Goal: Communication & Community: Answer question/provide support

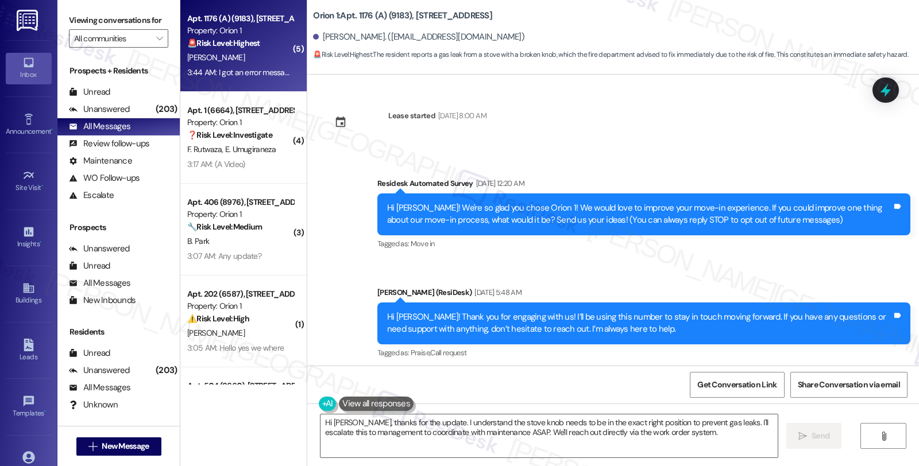
scroll to position [1254, 0]
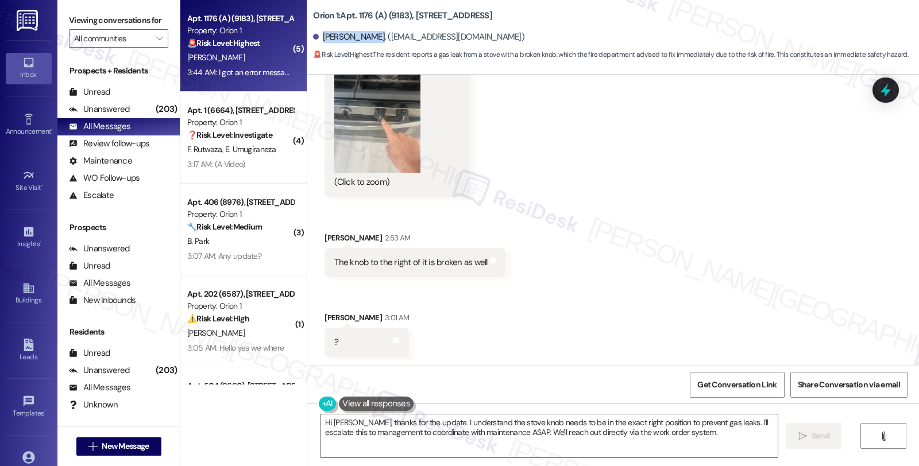
drag, startPoint x: 316, startPoint y: 38, endPoint x: 363, endPoint y: 38, distance: 47.7
click at [363, 38] on div "[PERSON_NAME]. ([EMAIL_ADDRESS][DOMAIN_NAME])" at bounding box center [418, 37] width 211 height 12
copy div "[PERSON_NAME]"
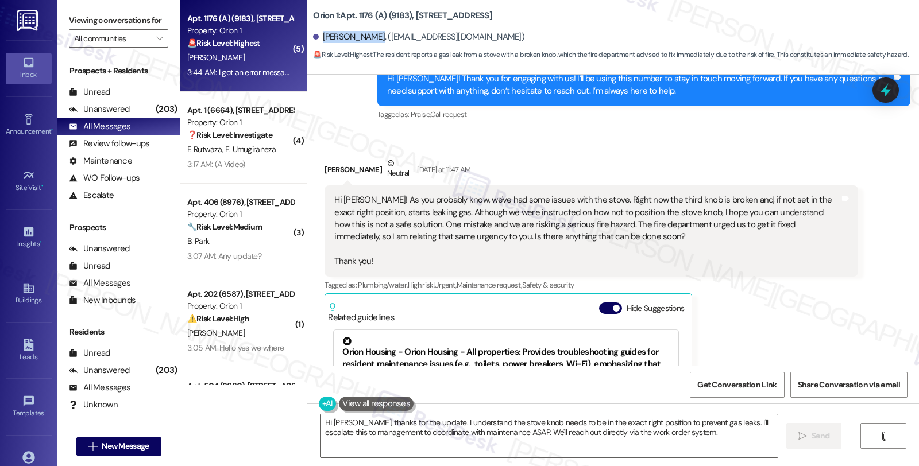
scroll to position [233, 0]
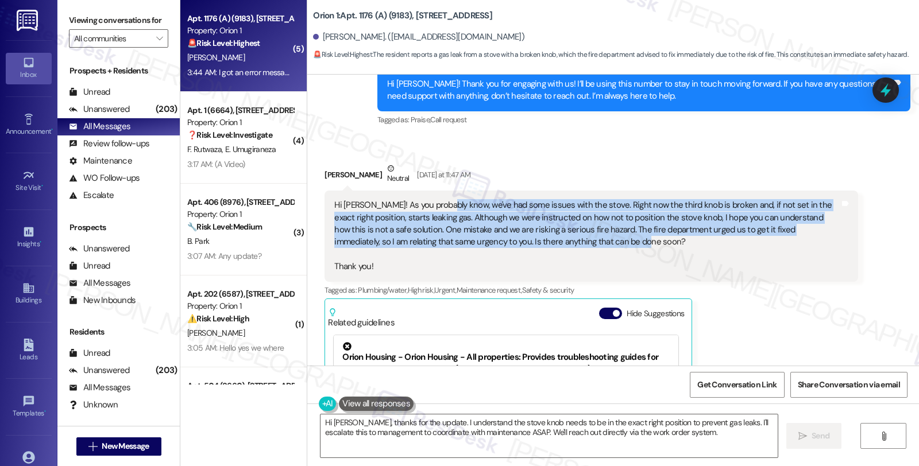
drag, startPoint x: 437, startPoint y: 207, endPoint x: 582, endPoint y: 242, distance: 149.0
click at [582, 242] on div "Hi [PERSON_NAME]! As you probably know, we've had some issues with the stove. R…" at bounding box center [586, 236] width 505 height 74
copy div ", we've had some issues with the stove. Right now the third knob is broken and,…"
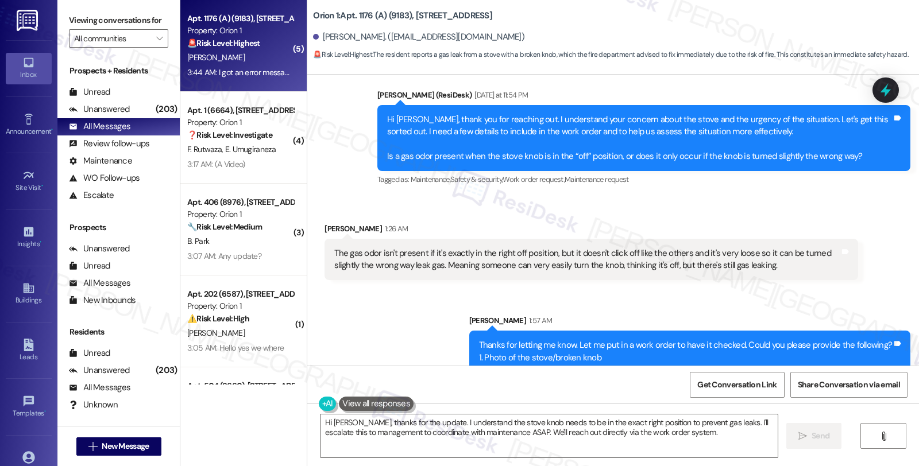
scroll to position [871, 0]
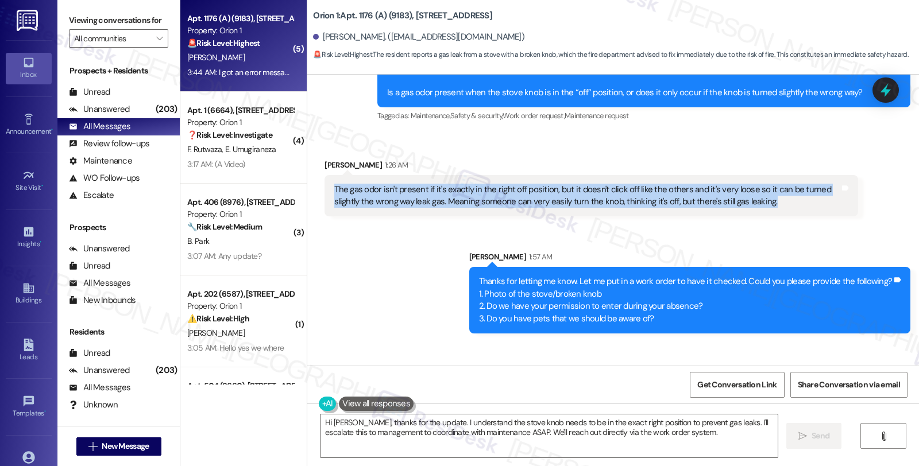
drag, startPoint x: 326, startPoint y: 188, endPoint x: 781, endPoint y: 203, distance: 455.6
click at [781, 203] on div "The gas odor isn't present if it's exactly in the right off position, but it do…" at bounding box center [586, 196] width 505 height 25
copy div "The gas odor isn't present if it's exactly in the right off position, but it do…"
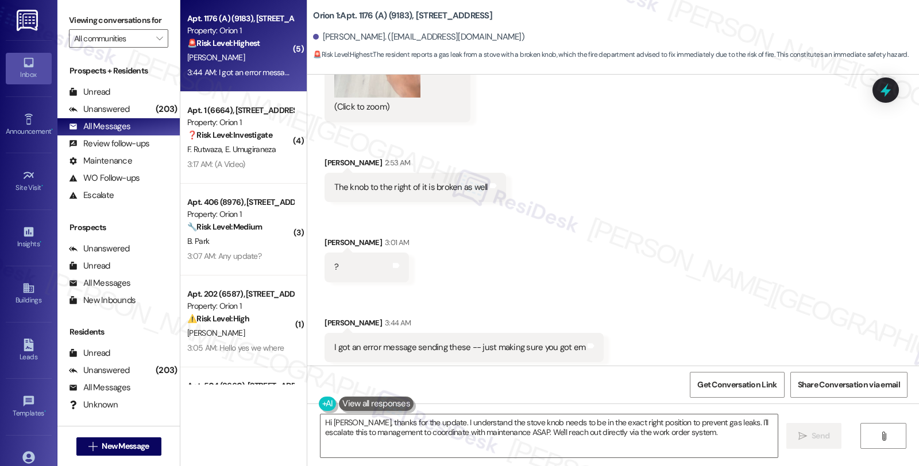
scroll to position [1334, 0]
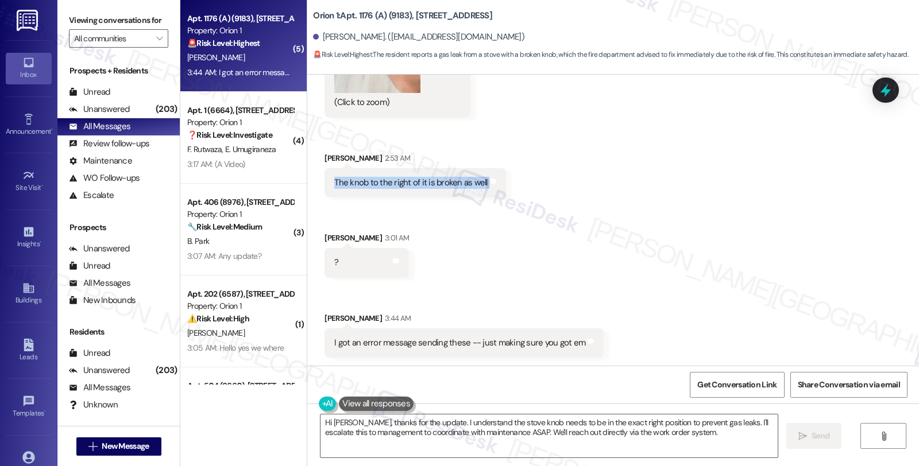
drag, startPoint x: 324, startPoint y: 181, endPoint x: 512, endPoint y: 185, distance: 187.8
click at [512, 185] on div "Received via SMS Bryton Snyder 2:52 AM Here's the photo and 2. yes 3. no JPG at…" at bounding box center [613, 122] width 612 height 487
copy div "The knob to the right of it is broken as well Tags and notes Received via SMS"
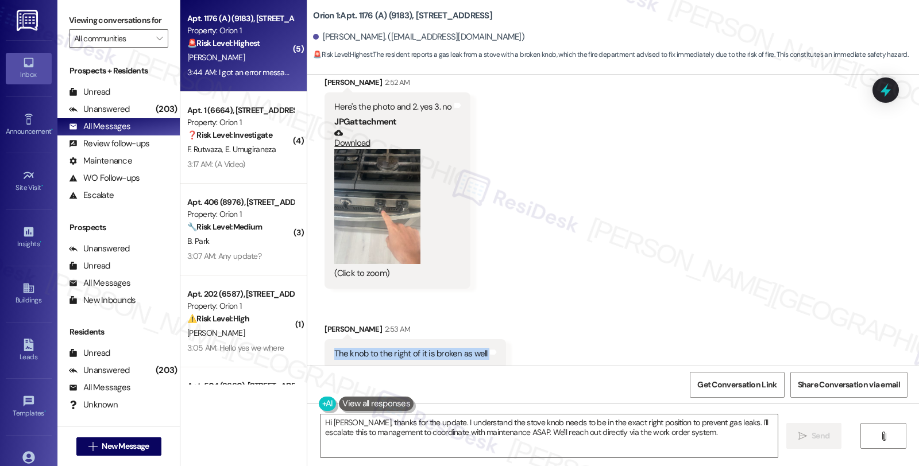
scroll to position [1143, 0]
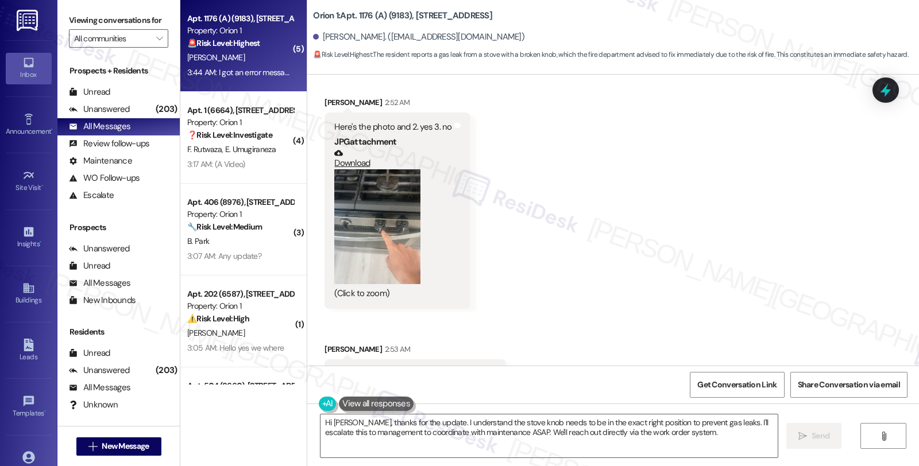
click at [391, 230] on button "Zoom image" at bounding box center [377, 226] width 86 height 115
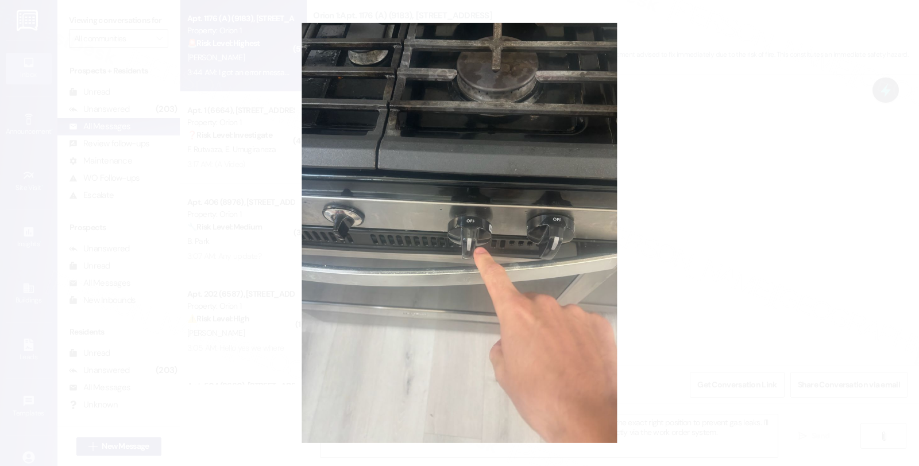
click at [713, 185] on button "Unzoom image" at bounding box center [459, 233] width 919 height 466
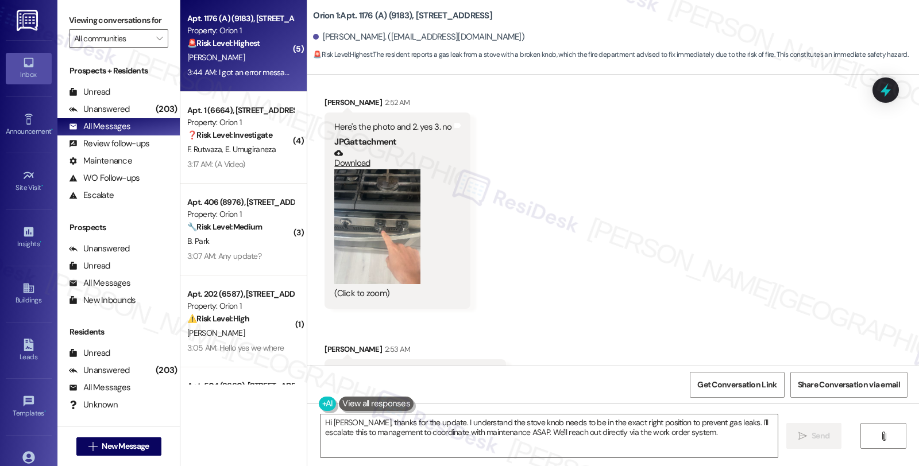
click at [354, 164] on link "Download" at bounding box center [392, 159] width 117 height 20
click at [320, 423] on textarea "Hi Bryton, thanks for the update. I understand the stove knob needs to be in th…" at bounding box center [548, 436] width 457 height 43
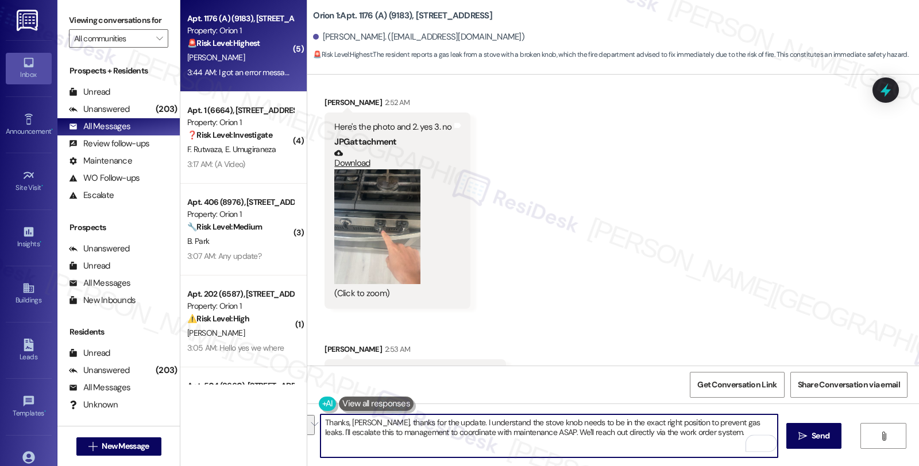
drag, startPoint x: 369, startPoint y: 421, endPoint x: 918, endPoint y: 496, distance: 554.0
click at [918, 466] on html "Inbox Go to Inbox Announcement • Send A Text Announcement Site Visit • Go to Si…" at bounding box center [459, 233] width 919 height 466
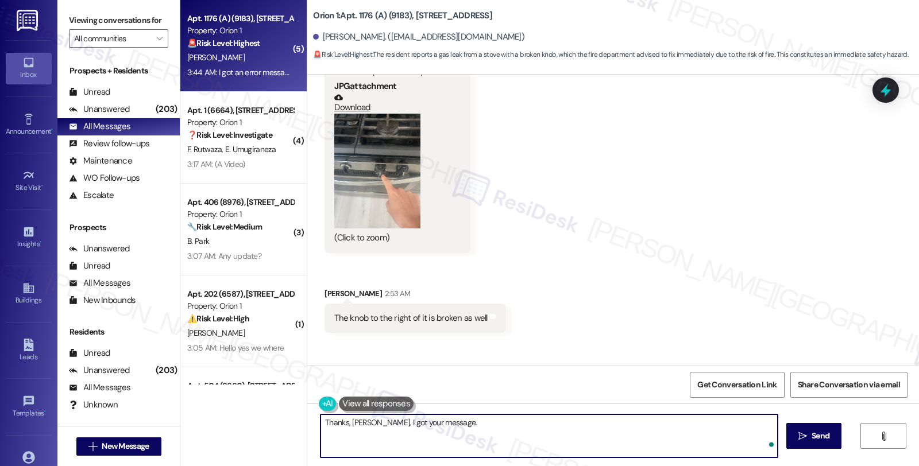
scroll to position [1334, 0]
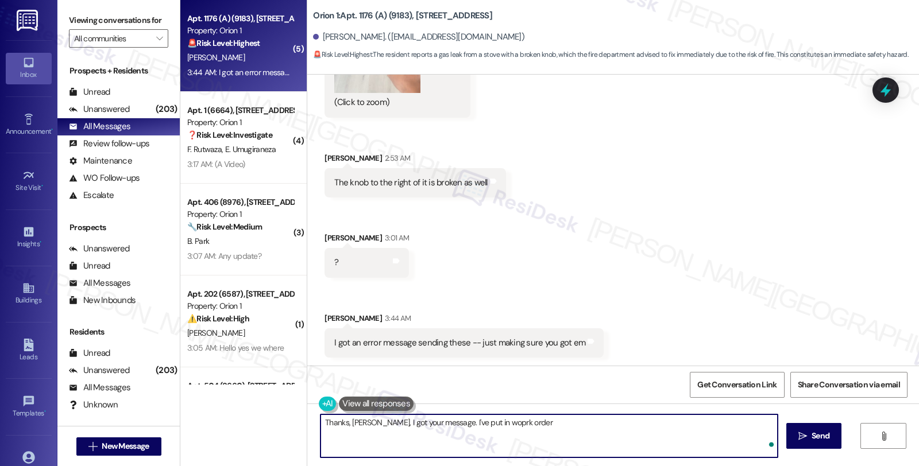
paste textarea "#26374-1"
click at [719, 420] on textarea "Thanks, Bryton, I got your message. I've put in work order #26374-1 to have thi…" at bounding box center [548, 436] width 457 height 43
click at [639, 420] on textarea "Thanks, Bryton, I got your message. I've put in work order #26374-1 to have thi…" at bounding box center [548, 436] width 457 height 43
click at [661, 425] on textarea "Thanks, Bryton, I got your message. I've put in work order #26374-1 to have thi…" at bounding box center [548, 436] width 457 height 43
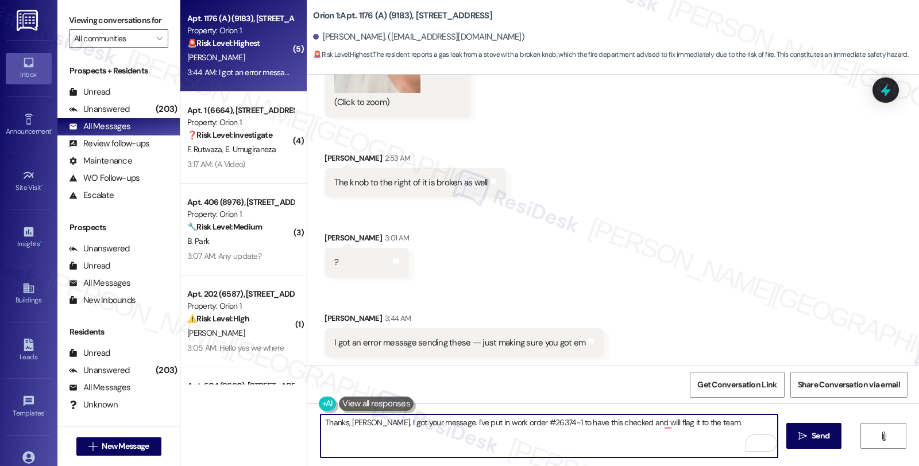
click at [708, 425] on textarea "Thanks, Bryton, I got your message. I've put in work order #26374-1 to have thi…" at bounding box center [548, 436] width 457 height 43
click at [572, 439] on textarea "Thanks, Bryton, I got your message. I've put in work order #26374-1 to have thi…" at bounding box center [548, 436] width 457 height 43
click at [590, 436] on textarea "Thanks, Bryton, I got your message. I've put in work order #26374-1 to have thi…" at bounding box center [548, 436] width 457 height 43
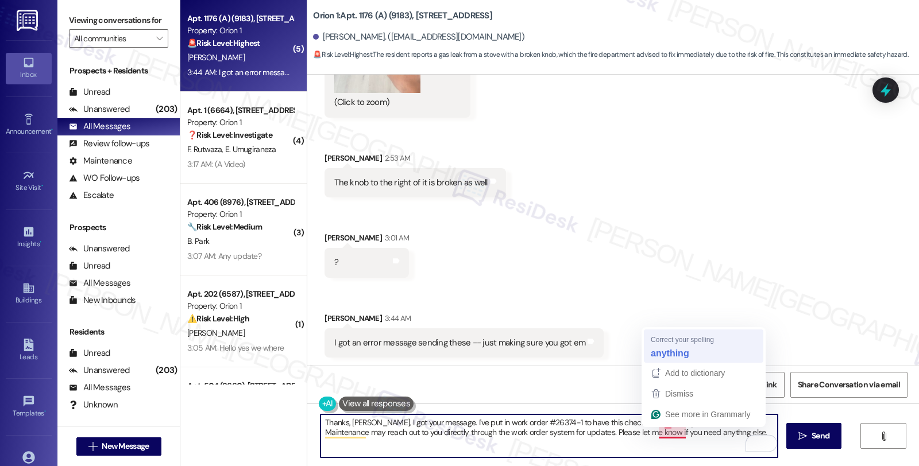
type textarea "Thanks, Bryton, I got your message. I've put in work order #26374-1 to have thi…"
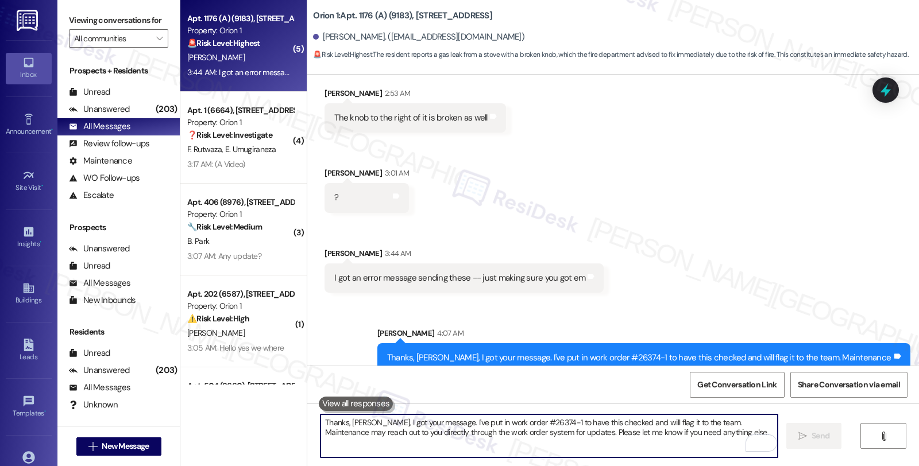
scroll to position [1426, 0]
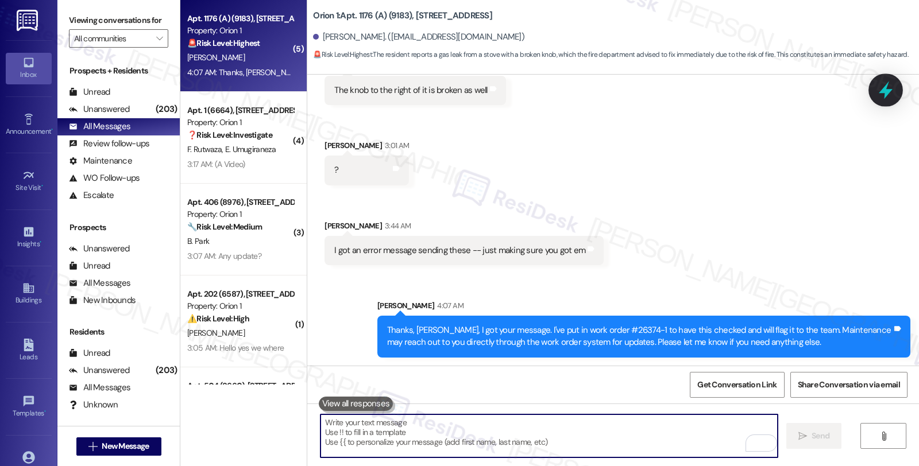
click at [880, 83] on icon at bounding box center [886, 90] width 20 height 20
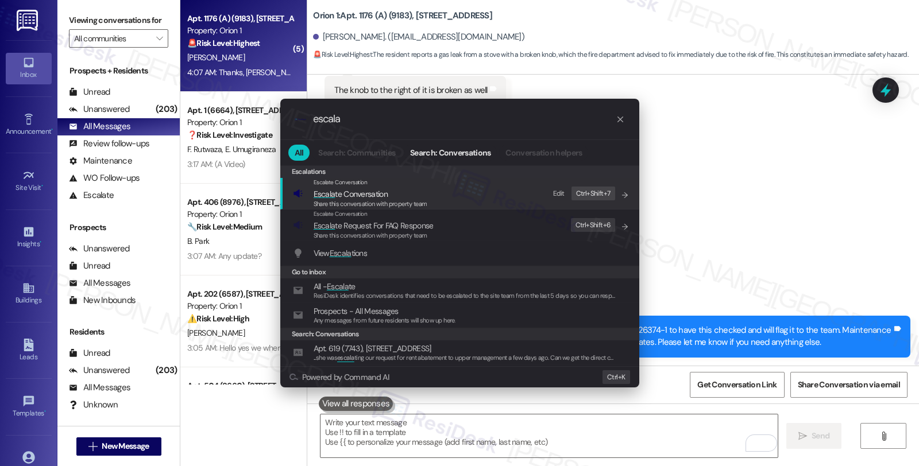
type input "escala"
click at [362, 202] on span "Share this conversation with property team" at bounding box center [371, 204] width 114 height 8
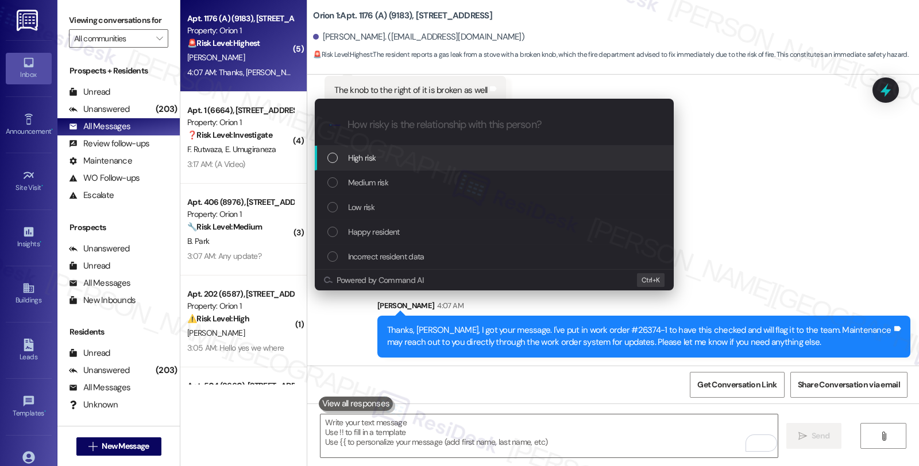
click at [363, 157] on span "High risk" at bounding box center [362, 158] width 28 height 13
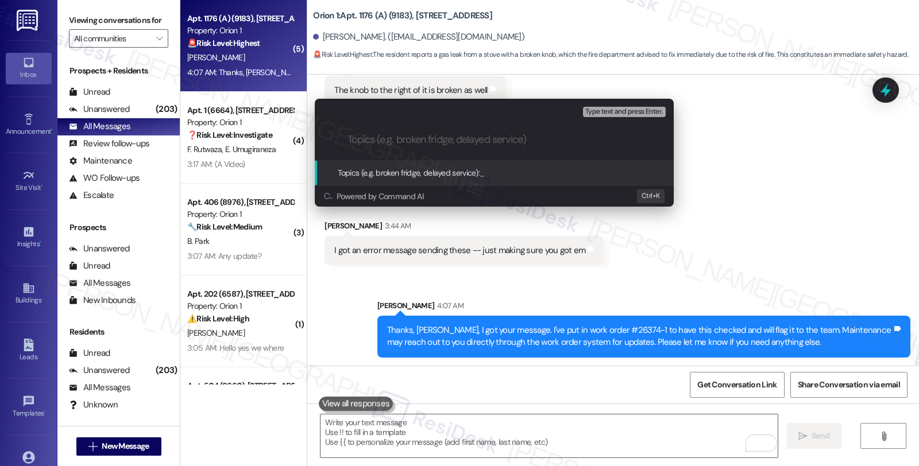
paste input "#26374-1"
click at [512, 142] on input "#26374-1 (stove may leak gas if know ==b is misal" at bounding box center [498, 140] width 303 height 12
click at [571, 142] on input "#26374-1 (stove may leak gas if know ==b is misal" at bounding box center [498, 140] width 303 height 12
click at [539, 140] on input "#26374-1 (stove may leak gas if knob is mislaigned)" at bounding box center [498, 140] width 303 height 12
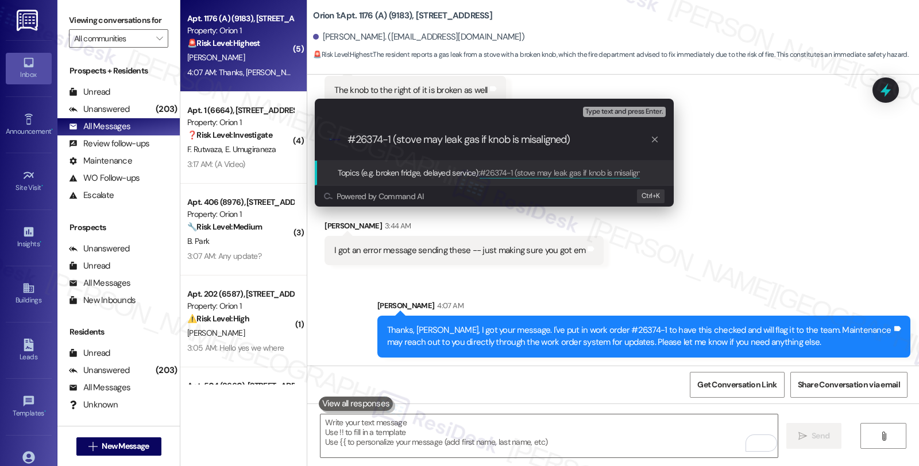
click at [481, 150] on div ".cls-1{fill:#0a055f;}.cls-2{fill:#0cc4c4;} resideskLogoBlueOrange #26374-1 (sto…" at bounding box center [494, 139] width 359 height 41
click at [347, 141] on input "#26374-1 (stove may leak gas if knob is misaligned)" at bounding box center [498, 140] width 303 height 12
paste input "Work Order Filed by ResiDesk - WO"
type input "Work Order Filed by ResiDesk - WO #26374-1 (stove may leak gas if knob is misal…"
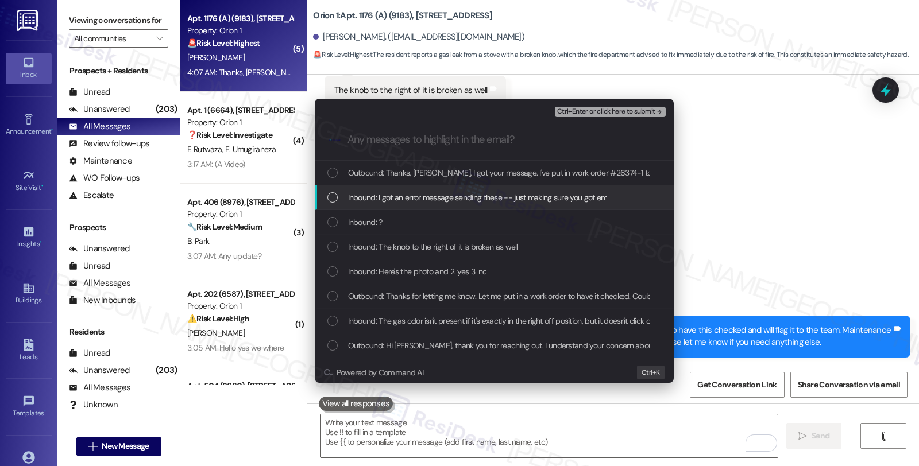
click at [377, 207] on div "Inbound: I got an error message sending these -- just making sure you got em" at bounding box center [494, 197] width 359 height 25
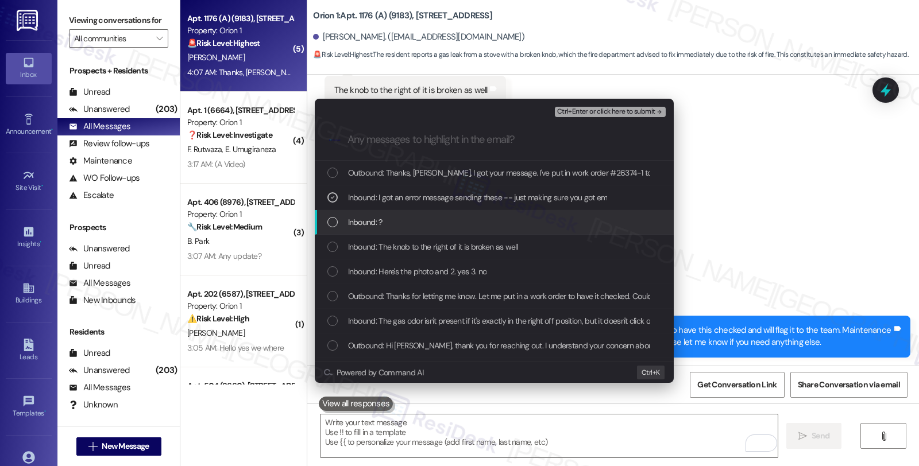
click at [368, 219] on span "Inbound: ?" at bounding box center [365, 222] width 34 height 13
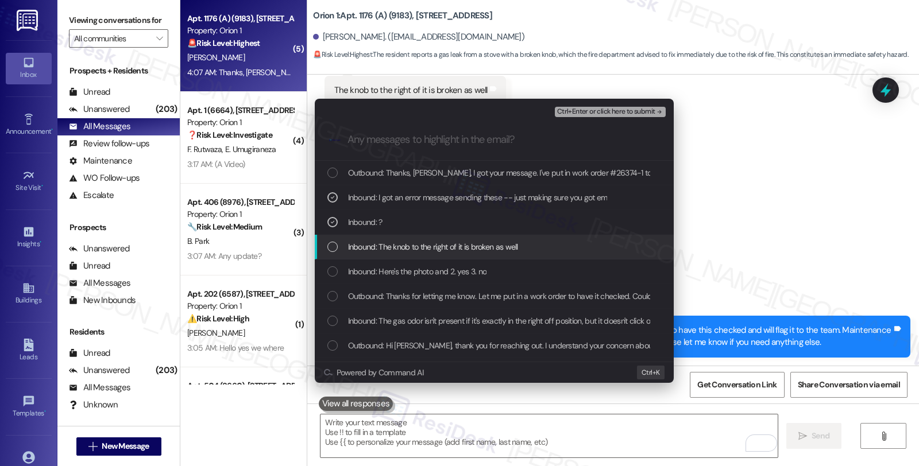
click at [368, 239] on div "Inbound: The knob to the right of it is broken as well" at bounding box center [494, 247] width 359 height 25
click at [368, 257] on div "Inbound: The knob to the right of it is broken as well" at bounding box center [494, 247] width 359 height 25
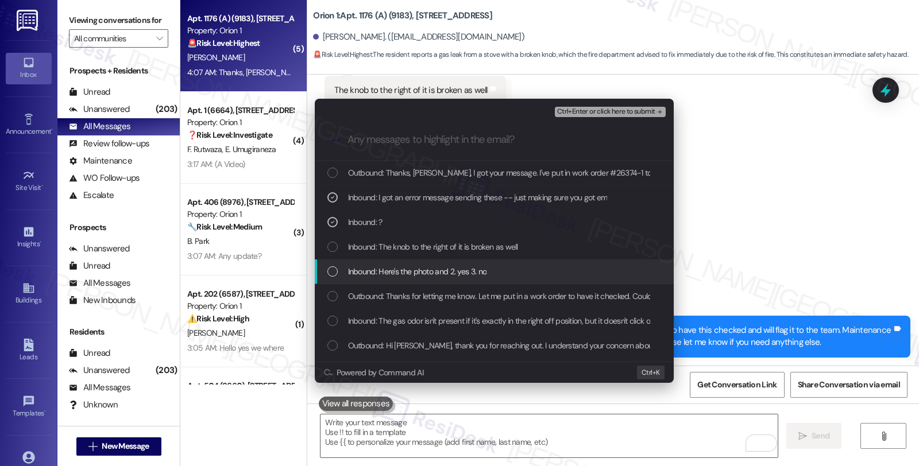
click at [367, 273] on span "Inbound: Here's the photo and 2. yes 3. no" at bounding box center [417, 271] width 139 height 13
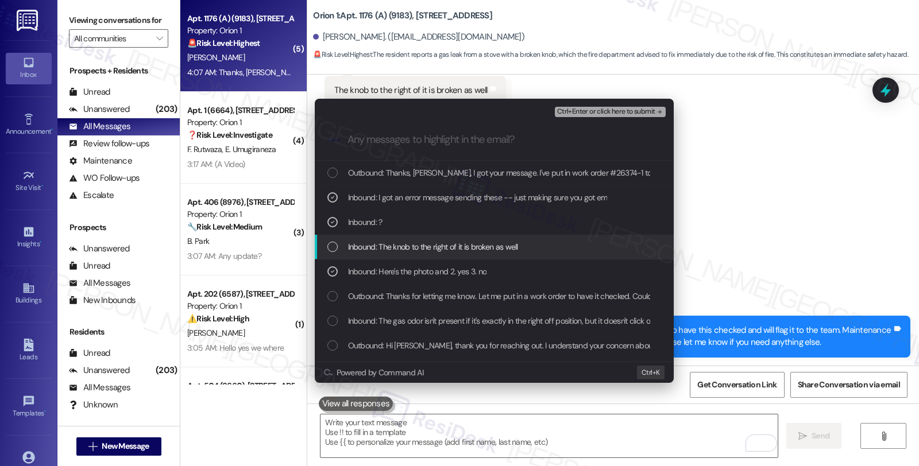
click at [367, 249] on span "Inbound: The knob to the right of it is broken as well" at bounding box center [433, 247] width 170 height 13
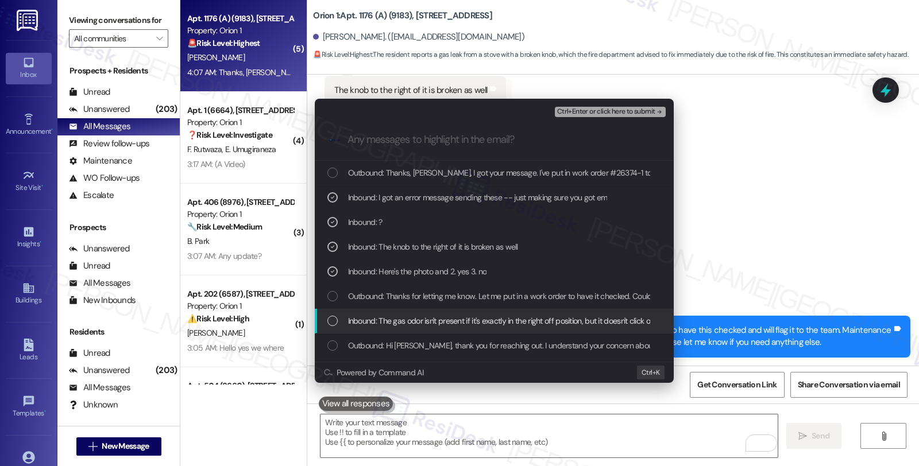
click at [392, 316] on span "Inbound: The gas odor isn't present if it's exactly in the right off position, …" at bounding box center [792, 321] width 889 height 13
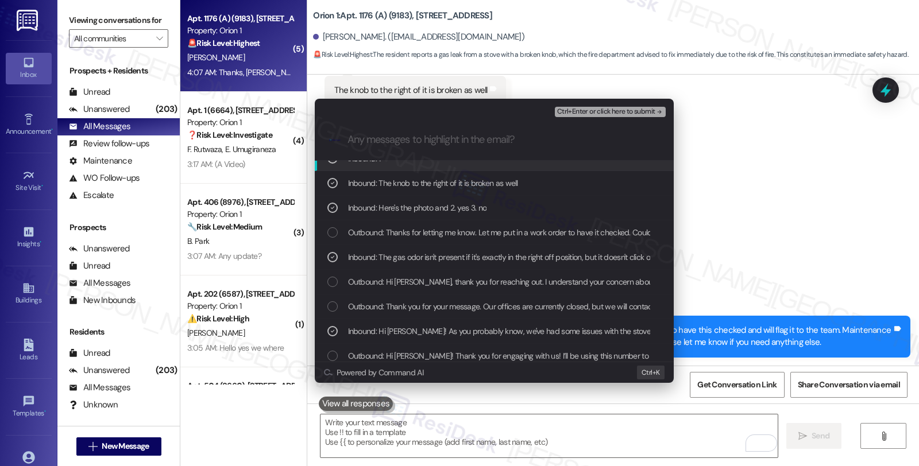
click at [574, 110] on span "Ctrl+Enter or click here to submit" at bounding box center [606, 112] width 98 height 8
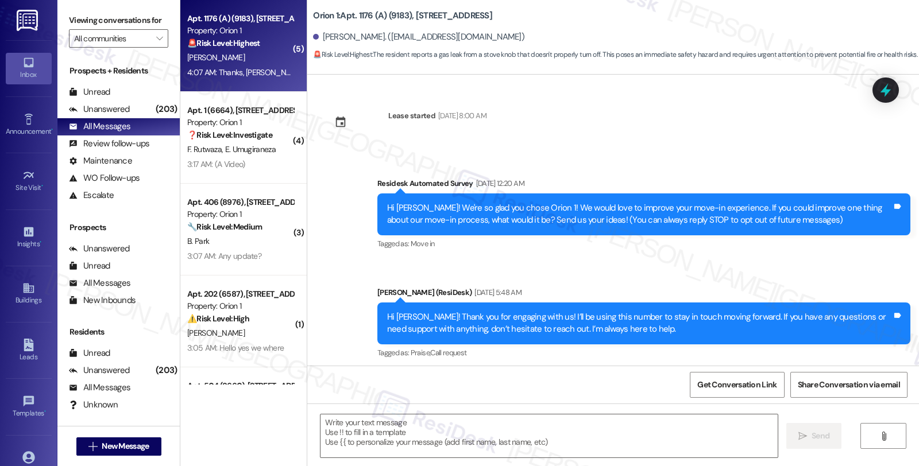
scroll to position [1392, 0]
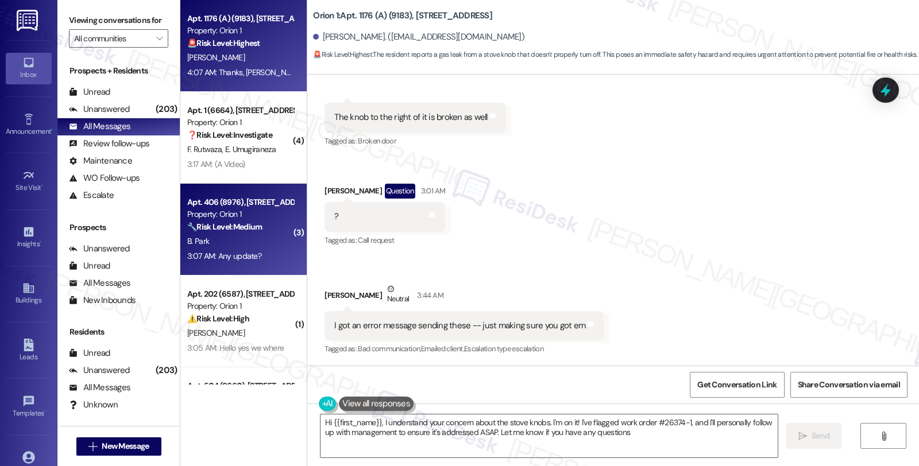
type textarea "Hi {{first_name}}, I understand your concern about the stove knobs. I'm on it! …"
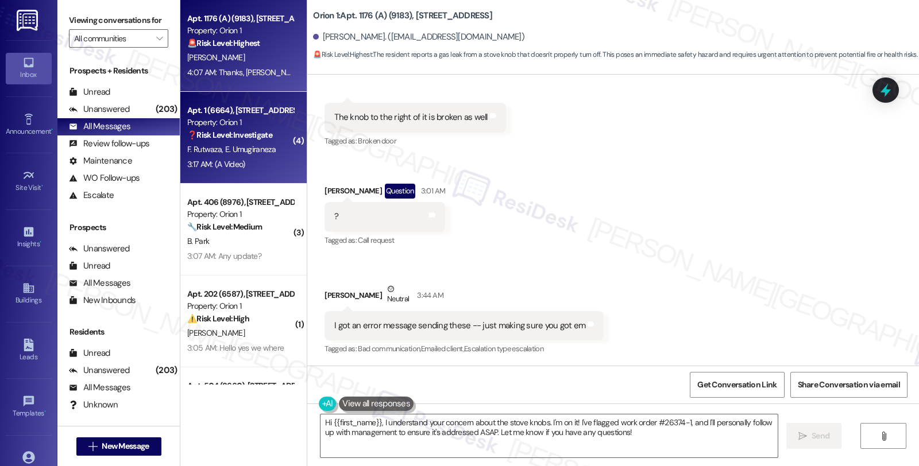
click at [253, 142] on div "F. Rutwaza E. Umugiraneza" at bounding box center [240, 149] width 109 height 14
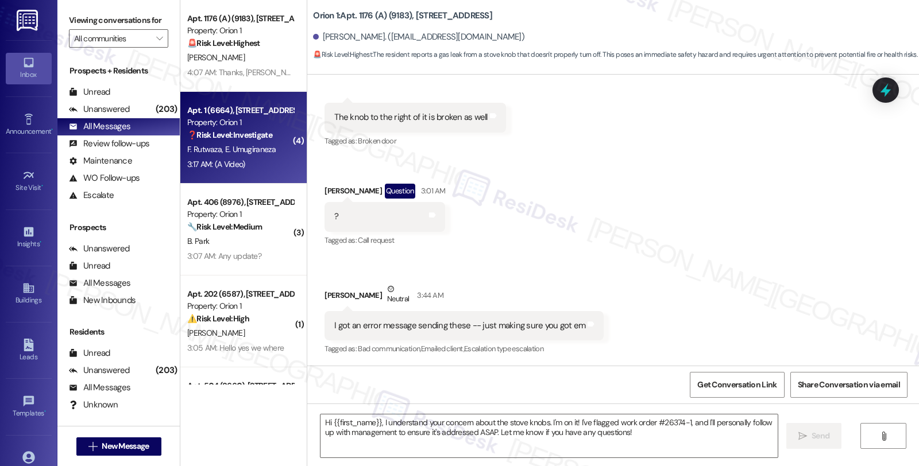
type textarea "Fetching suggested responses. Please feel free to read through the conversation…"
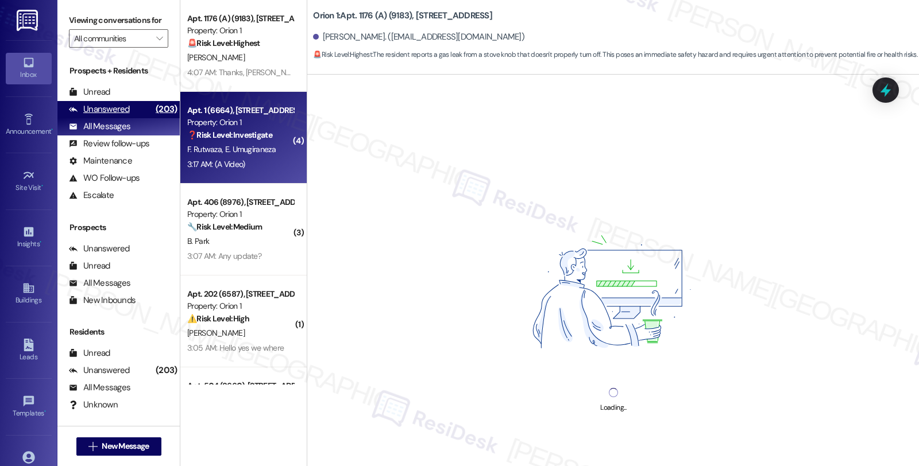
click at [138, 118] on div "Unanswered (203)" at bounding box center [118, 109] width 122 height 17
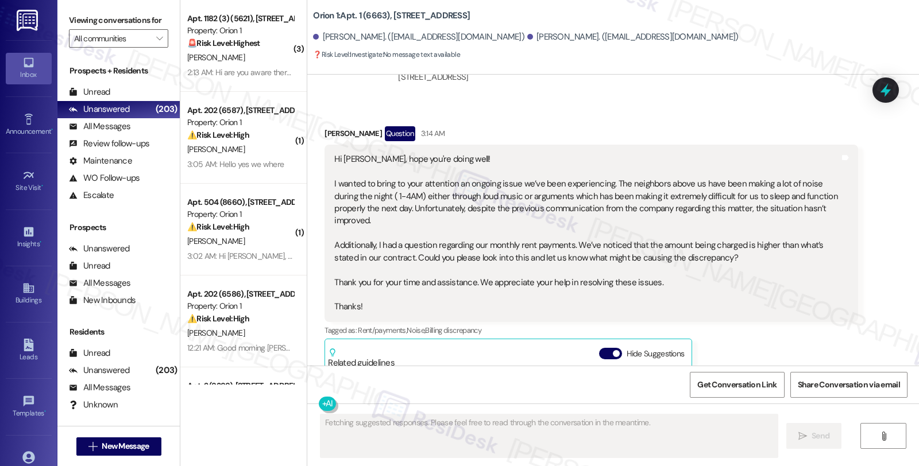
scroll to position [4710, 0]
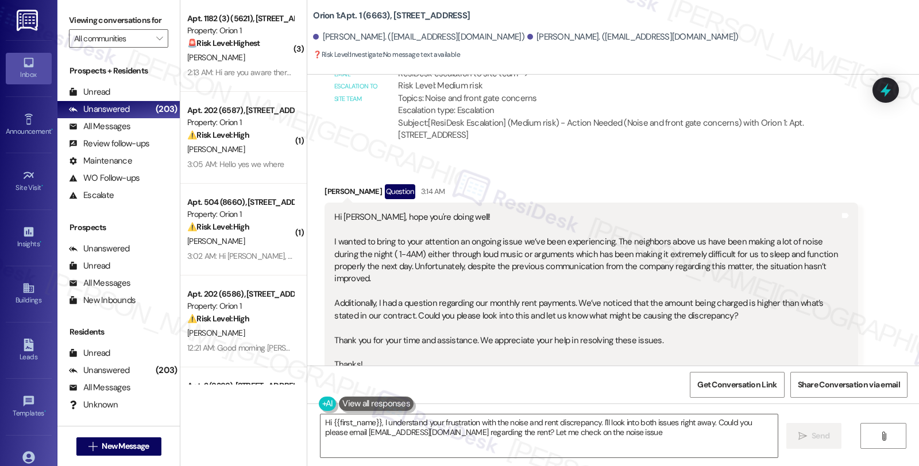
type textarea "Hi {{first_name}}, I understand your frustration with the noise and rent discre…"
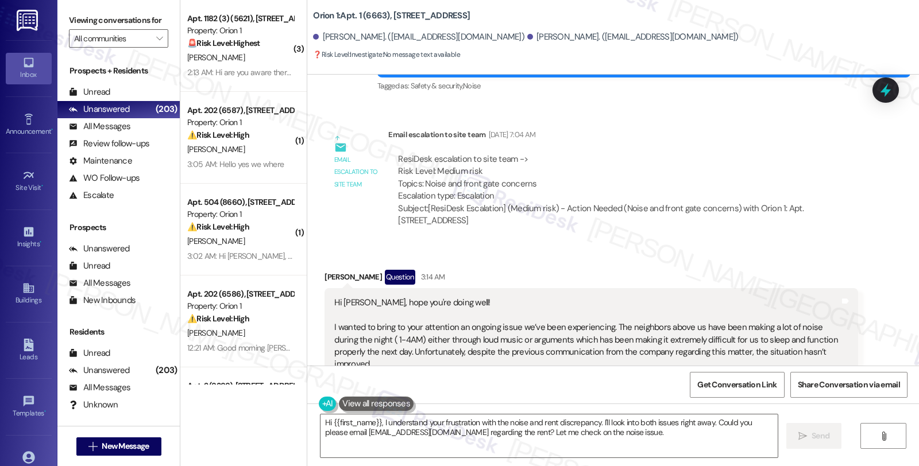
scroll to position [4583, 0]
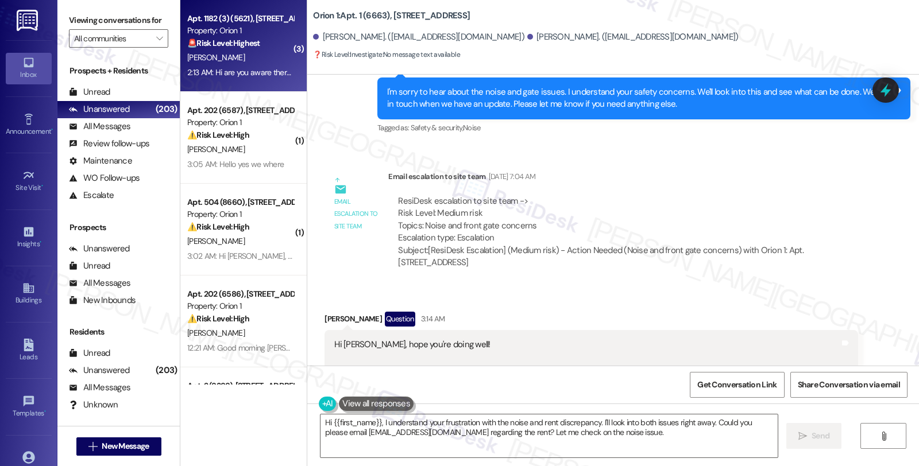
click at [226, 43] on strong "🚨 Risk Level: Highest" at bounding box center [223, 43] width 73 height 10
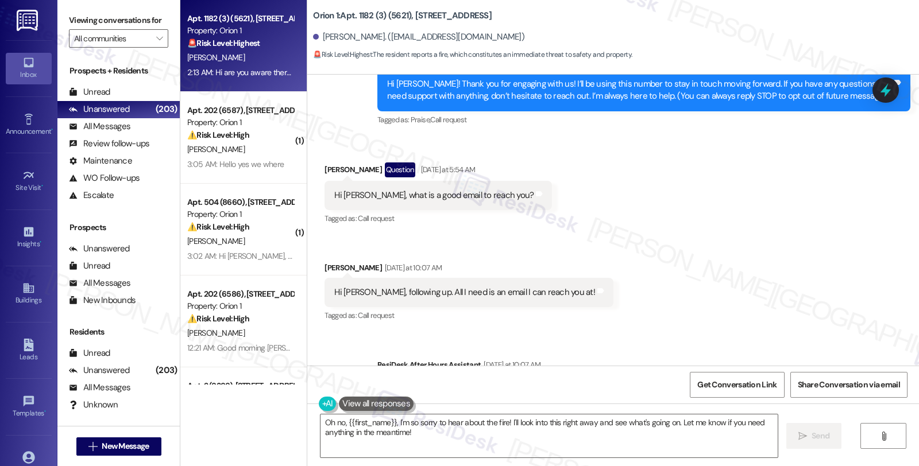
scroll to position [127, 0]
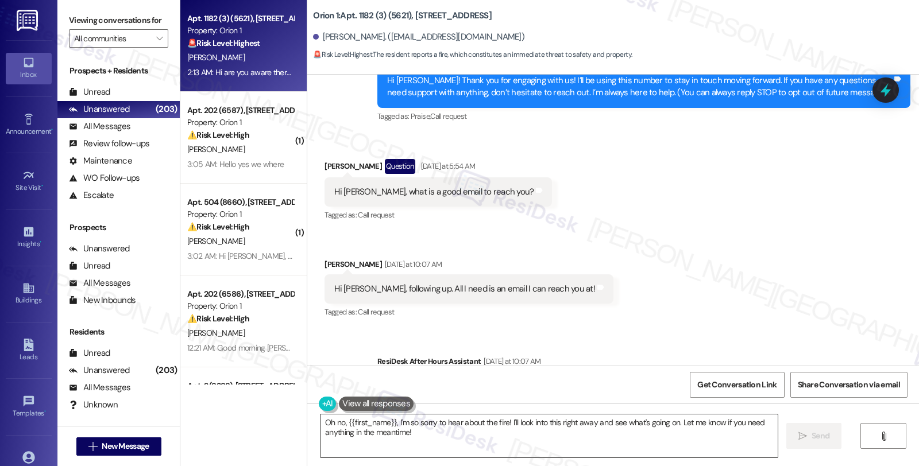
click at [320, 420] on textarea "Oh no, {{first_name}}, I'm so sorry to hear about the fire! I'll look into this…" at bounding box center [548, 436] width 457 height 43
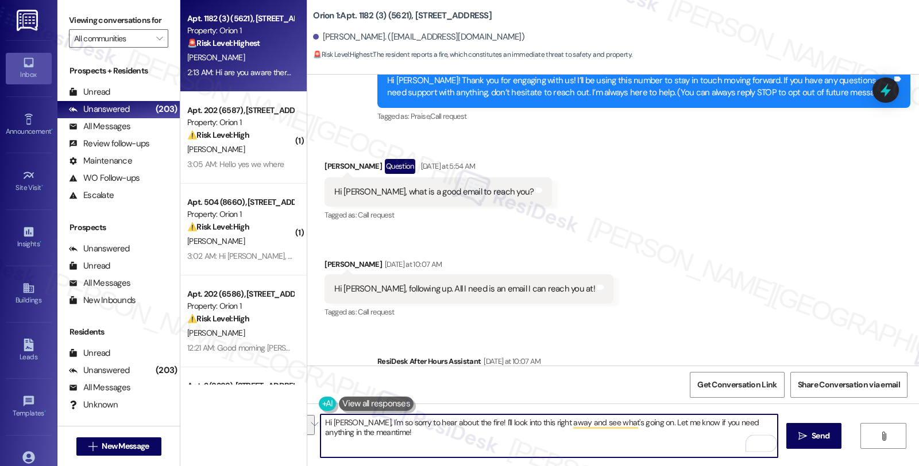
drag, startPoint x: 462, startPoint y: 423, endPoint x: 538, endPoint y: 474, distance: 91.7
click at [538, 466] on html "Inbox Go to Inbox Announcement • Send A Text Announcement Site Visit • Go to Si…" at bounding box center [459, 233] width 919 height 466
type textarea "Hi [PERSON_NAME], I'm so sorry to hear about the fire! I don;t have access to e…"
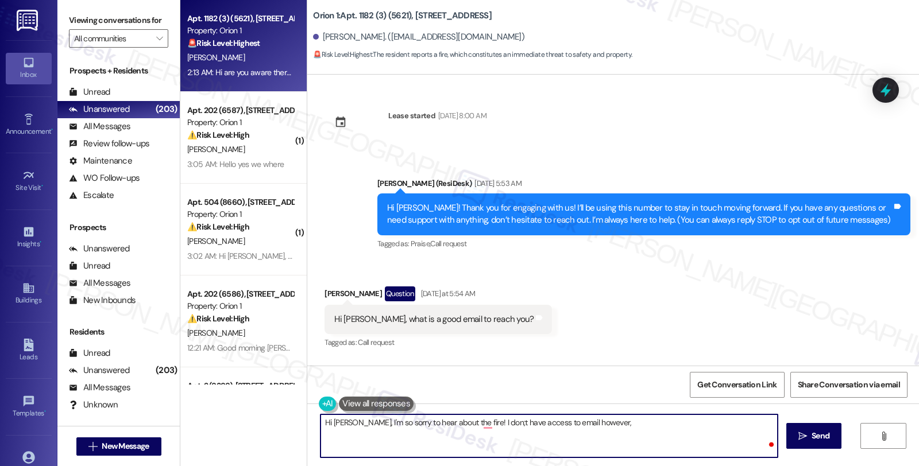
scroll to position [127, 0]
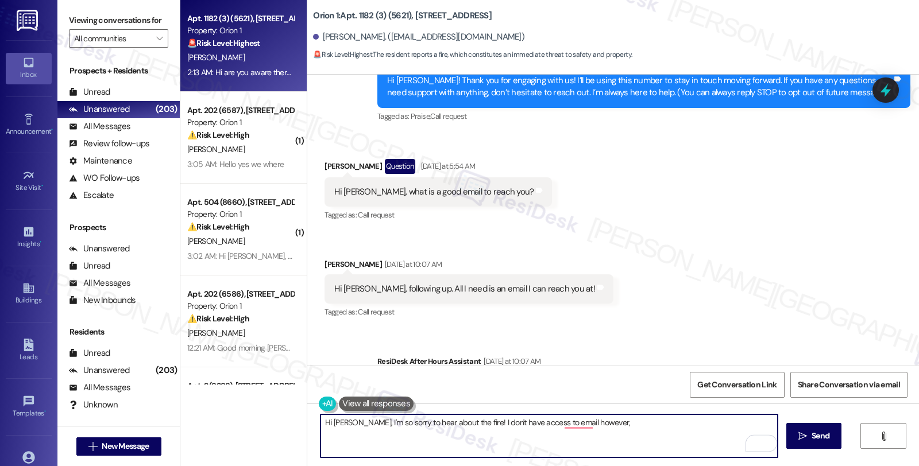
click at [629, 427] on textarea "Hi [PERSON_NAME], I'm so sorry to hear about the fire! I don't have access to e…" at bounding box center [548, 436] width 457 height 43
click at [613, 424] on textarea "Hi [PERSON_NAME], I'm so sorry to hear about the fire! I don't have access to e…" at bounding box center [548, 436] width 457 height 43
click at [609, 421] on textarea "Hi [PERSON_NAME], I'm so sorry to hear about the fire! I don't have access to e…" at bounding box center [548, 436] width 457 height 43
click at [468, 420] on textarea "Hi [PERSON_NAME], I'm so sorry to hear about the fire! I don't have access to e…" at bounding box center [548, 436] width 457 height 43
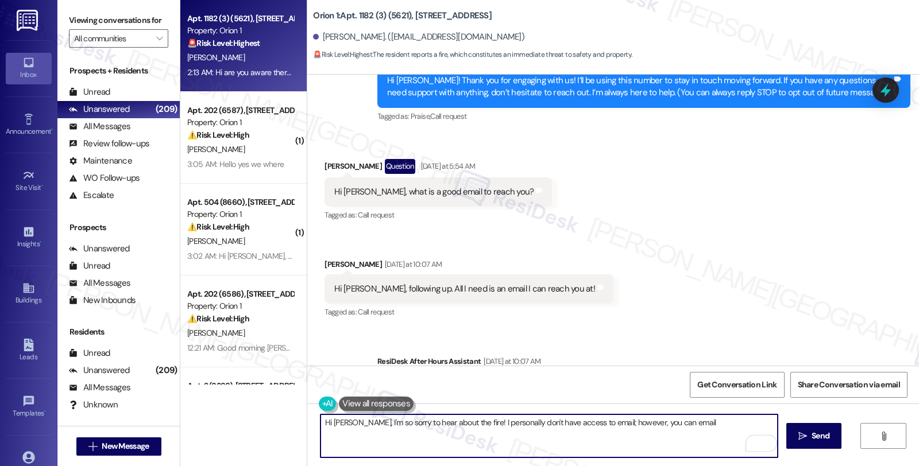
click at [683, 423] on textarea "Hi [PERSON_NAME], I'm so sorry to hear about the fire! I personally don't have …" at bounding box center [548, 436] width 457 height 43
paste textarea "You can contact [PERSON_NAME] Housing at [EMAIL_ADDRESS][DOMAIN_NAME]."
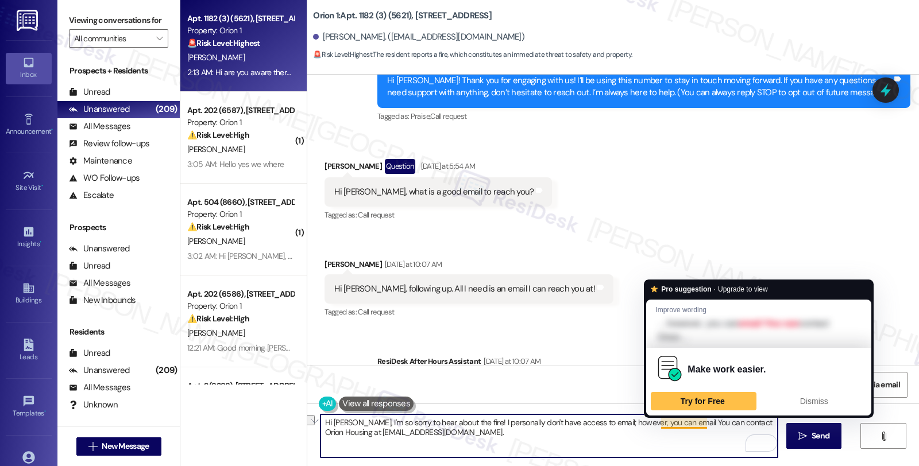
drag, startPoint x: 653, startPoint y: 423, endPoint x: 686, endPoint y: 423, distance: 32.2
click at [686, 423] on textarea "Hi [PERSON_NAME], I'm so sorry to hear about the fire! I personally don't have …" at bounding box center [548, 436] width 457 height 43
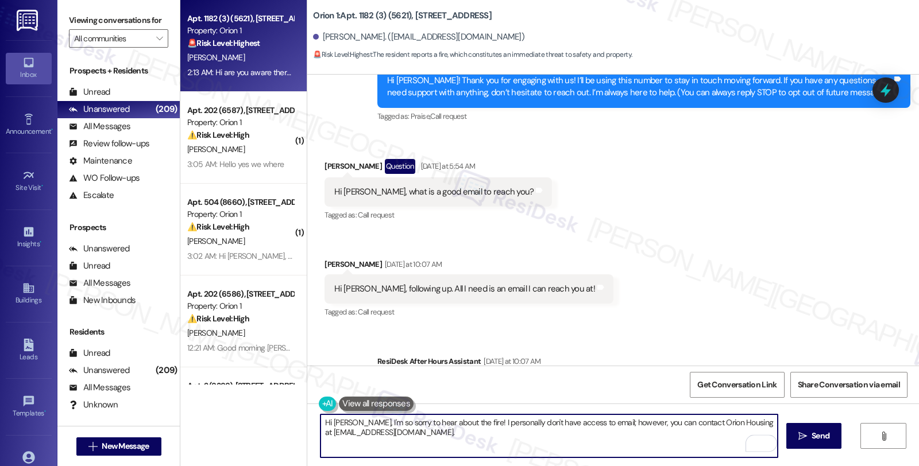
click at [472, 435] on textarea "Hi [PERSON_NAME], I'm so sorry to hear about the fire! I personally don't have …" at bounding box center [548, 436] width 457 height 43
click at [433, 432] on textarea "Hi [PERSON_NAME], I'm so sorry to hear about the fire! I personally don't have …" at bounding box center [548, 436] width 457 height 43
click at [588, 434] on textarea "Hi [PERSON_NAME], I'm so sorry to hear about the fire! I personally don't have …" at bounding box center [548, 436] width 457 height 43
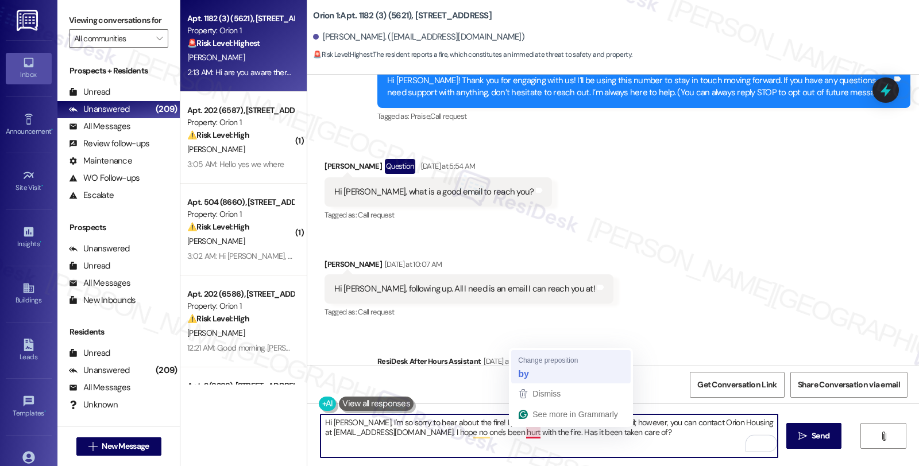
type textarea "Hi [PERSON_NAME], I'm so sorry to hear about the fire! I personally don't have …"
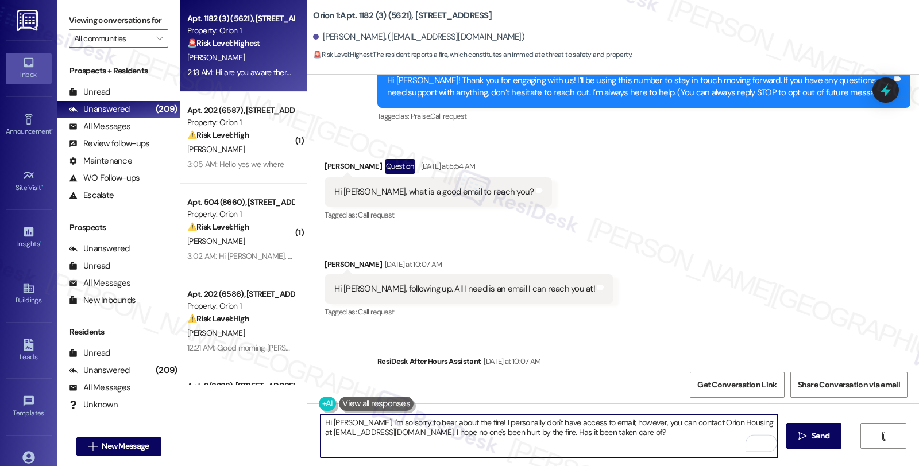
click at [660, 436] on textarea "Hi [PERSON_NAME], I'm so sorry to hear about the fire! I personally don't have …" at bounding box center [548, 436] width 457 height 43
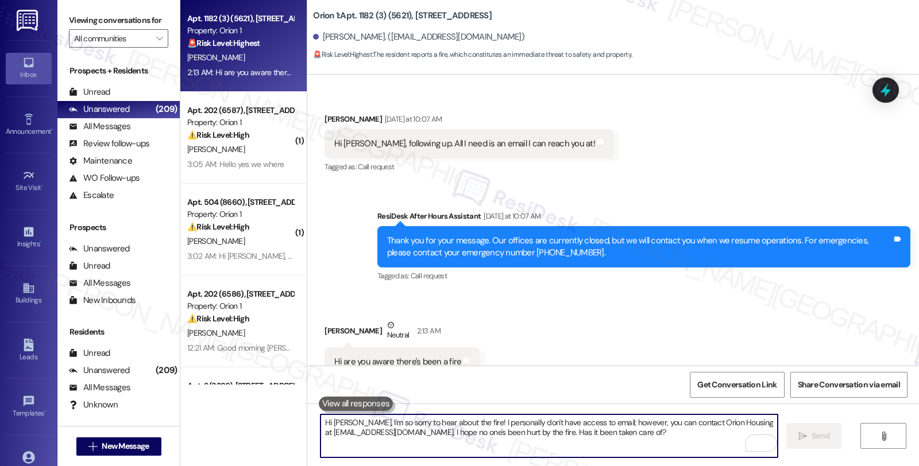
scroll to position [309, 0]
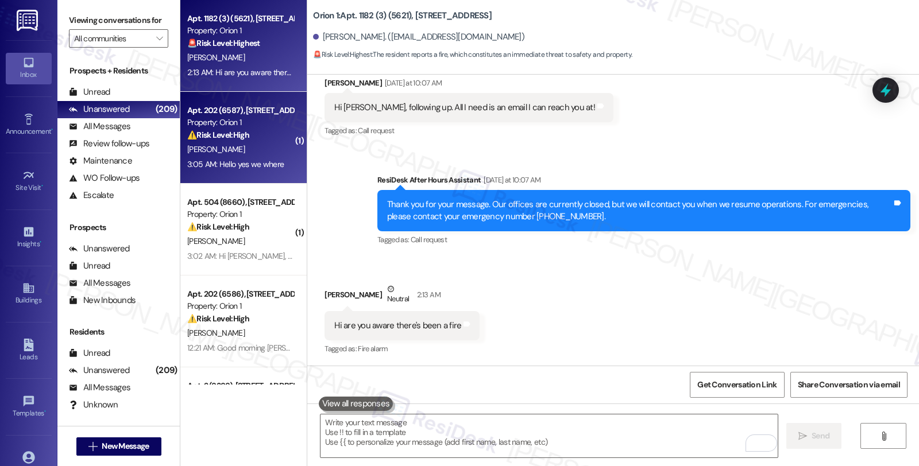
click at [270, 126] on div "Property: Orion 1" at bounding box center [240, 123] width 106 height 12
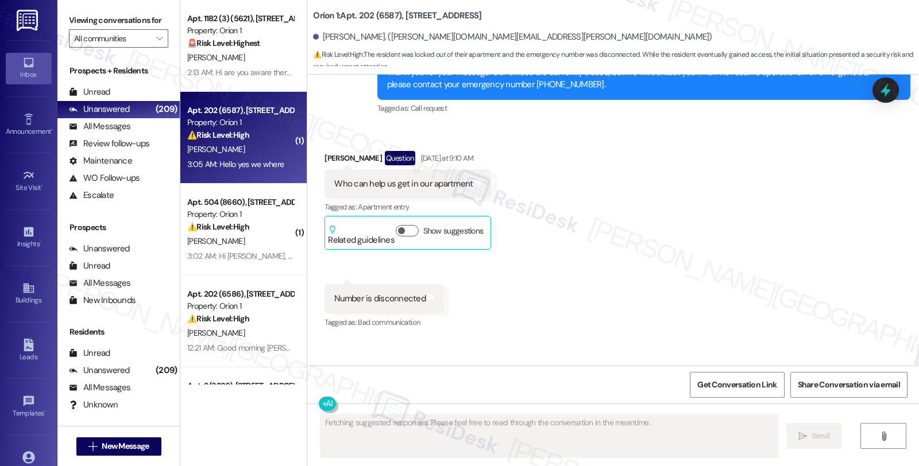
scroll to position [533, 0]
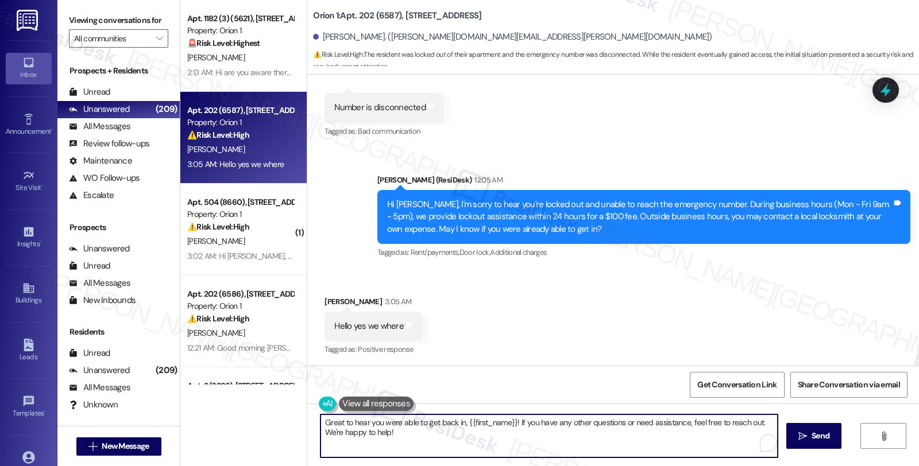
drag, startPoint x: 341, startPoint y: 439, endPoint x: 254, endPoint y: 439, distance: 87.3
click at [254, 439] on div "Apt. 1182 (3) (5621), [STREET_ADDRESS] Property: Orion 1 🚨 Risk Level: Highest …" at bounding box center [549, 233] width 738 height 466
type textarea "Great to hear you were able to get back in, {{first_name}}! If you have any oth…"
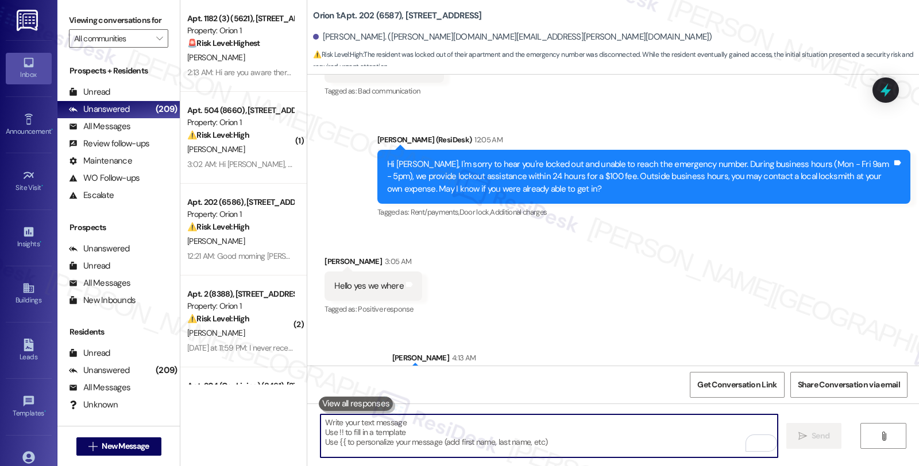
scroll to position [613, 0]
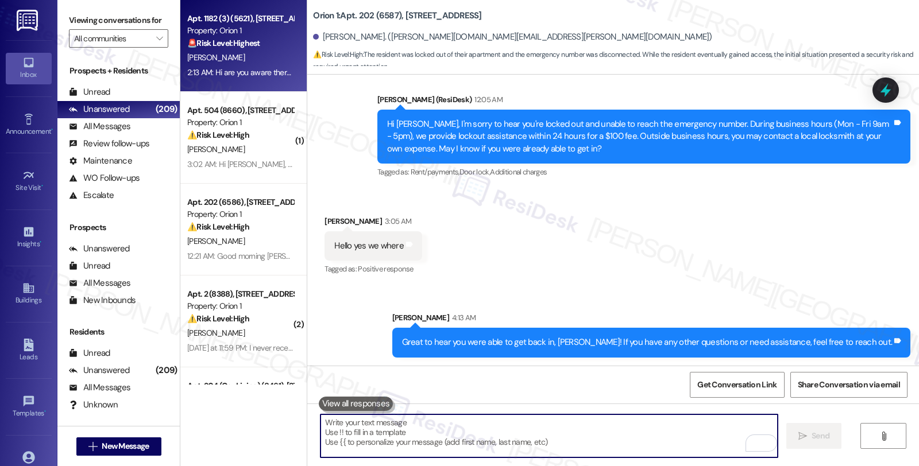
click at [272, 48] on div "🚨 Risk Level: Highest The resident reports a fire, which constitutes an immedia…" at bounding box center [240, 43] width 106 height 12
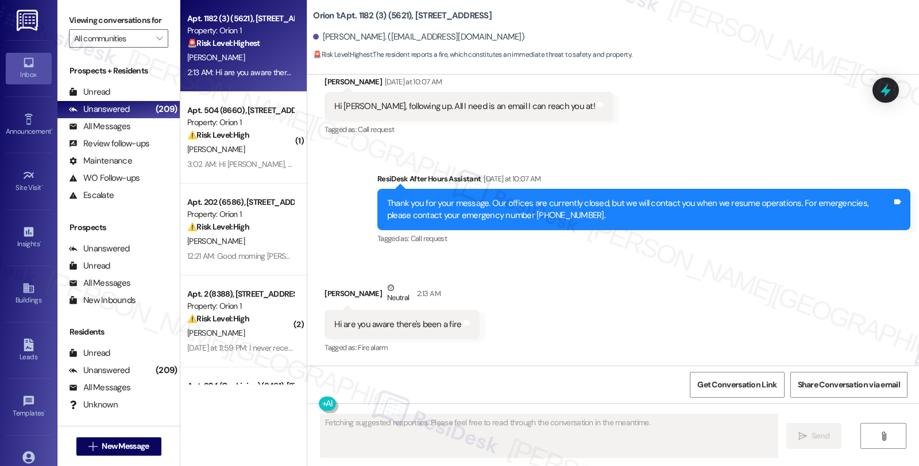
scroll to position [309, 0]
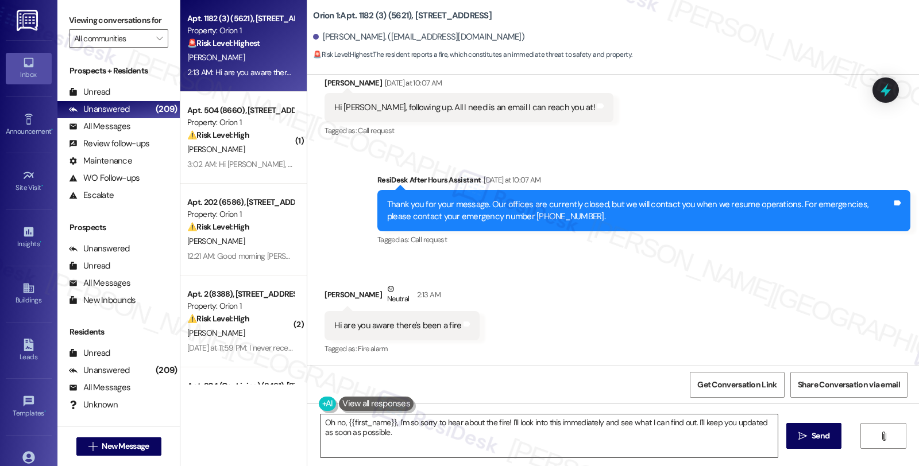
click at [320, 423] on textarea "Oh no, {{first_name}}, I'm so sorry to hear about the fire! I'll look into this…" at bounding box center [548, 436] width 457 height 43
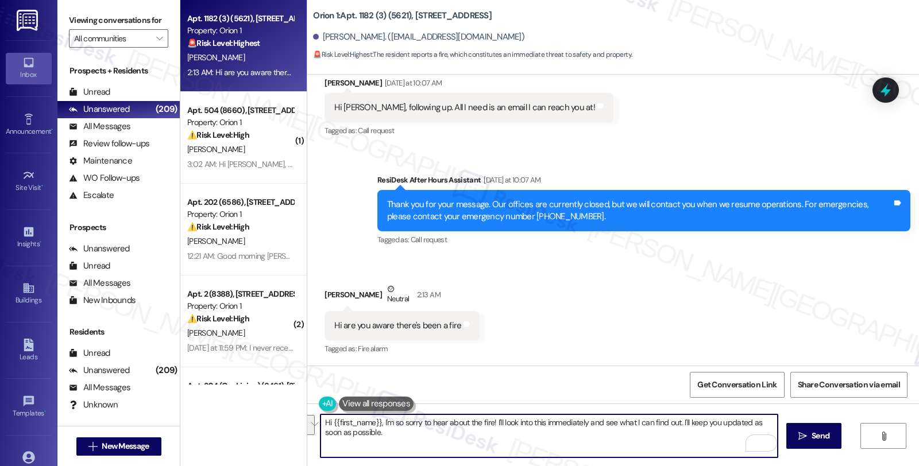
drag, startPoint x: 490, startPoint y: 421, endPoint x: 545, endPoint y: 463, distance: 69.2
click at [545, 463] on div "Hi {{first_name}}, I'm so sorry to hear about the fire! I'll look into this imm…" at bounding box center [613, 447] width 612 height 86
click at [493, 421] on textarea "Hi {{first_name}}, I'm so sorry to hear about the fire! I hope no one's been gu…" at bounding box center [548, 436] width 457 height 43
drag, startPoint x: 490, startPoint y: 420, endPoint x: 703, endPoint y: 421, distance: 213.0
click at [703, 421] on textarea "Hi {{first_name}}, I'm so sorry to hear about the fire! I persoally don;t have …" at bounding box center [548, 436] width 457 height 43
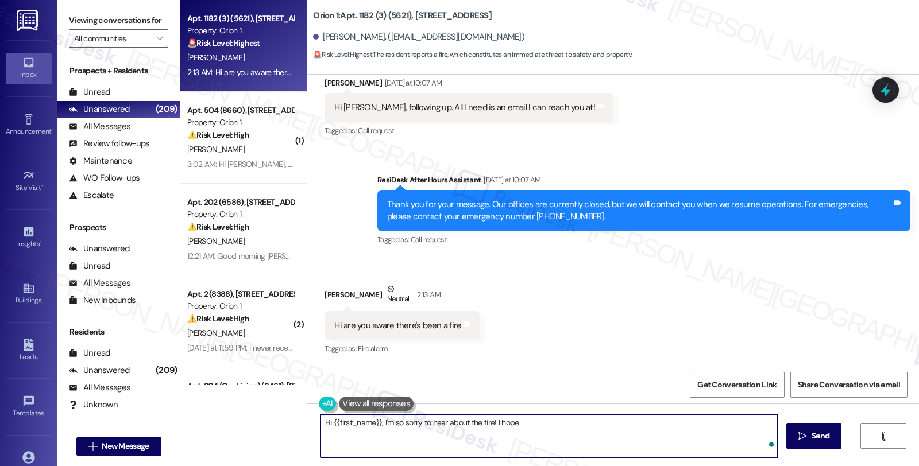
paste textarea "You can contact [PERSON_NAME] Housing at [EMAIL_ADDRESS][DOMAIN_NAME]."
type textarea "Hi {{first_name}}, I'm so sorry to hear about the fire! I hope You can contact …"
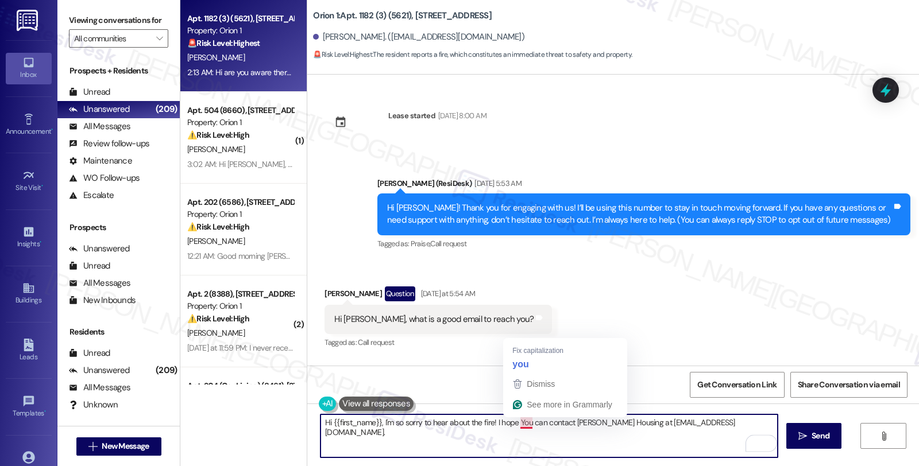
scroll to position [309, 0]
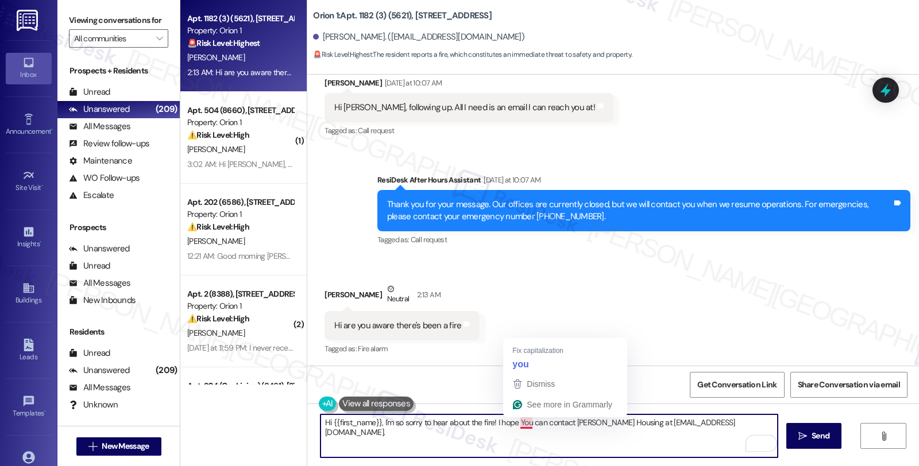
click at [511, 425] on textarea "Hi {{first_name}}, I'm so sorry to hear about the fire! I hope You can contact …" at bounding box center [548, 436] width 457 height 43
click at [668, 425] on textarea "Hi {{first_name}}, I'm so sorry to hear about the fire! I hope no one's been hu…" at bounding box center [548, 436] width 457 height 43
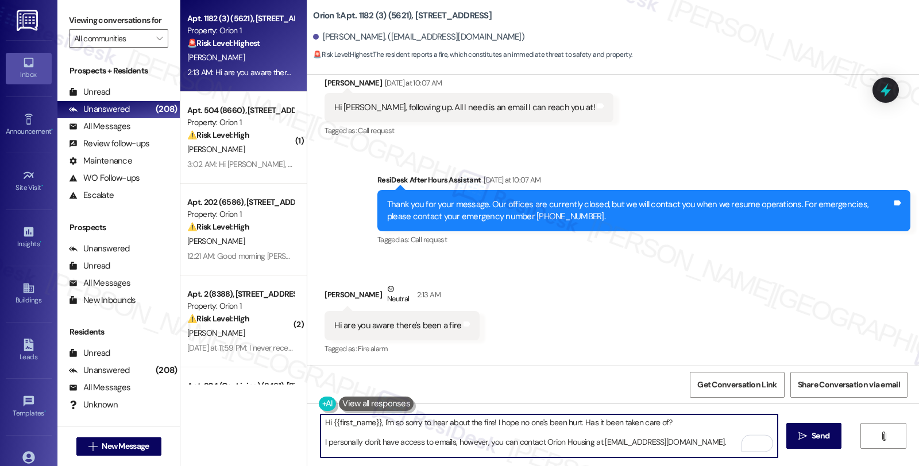
click at [524, 435] on textarea "Hi {{first_name}}, I'm so sorry to hear about the fire! I hope no one's been hu…" at bounding box center [548, 436] width 457 height 43
click at [715, 440] on textarea "Hi {{first_name}}, I'm so sorry to hear about the fire! I hope no one's been hu…" at bounding box center [548, 436] width 457 height 43
type textarea "Hi {{first_name}}, I'm so sorry to hear about the fire! I hope no one's been hu…"
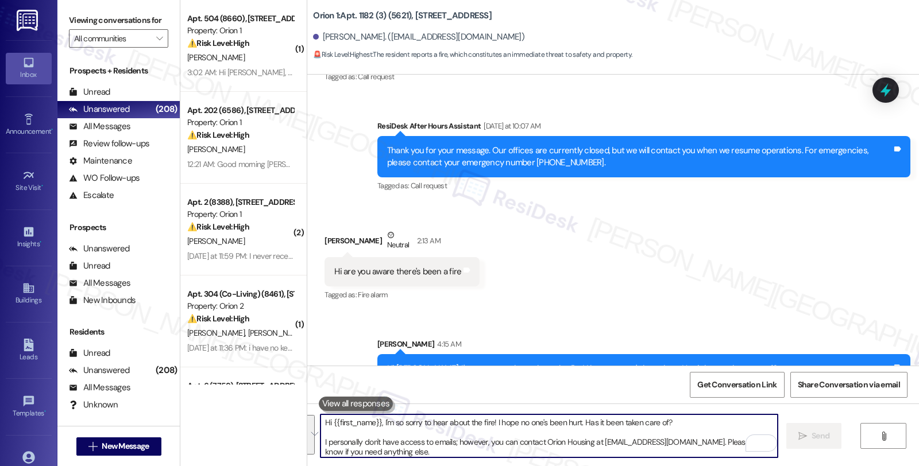
scroll to position [426, 0]
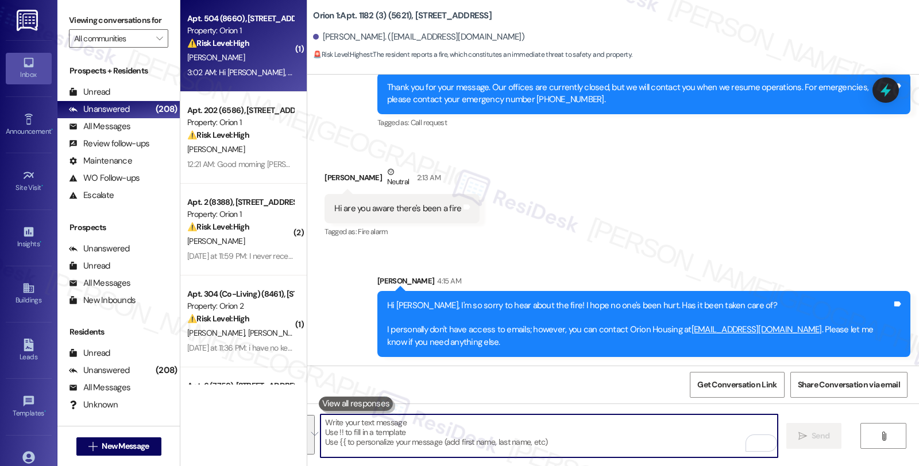
click at [215, 36] on div "Property: Orion 1" at bounding box center [240, 31] width 106 height 12
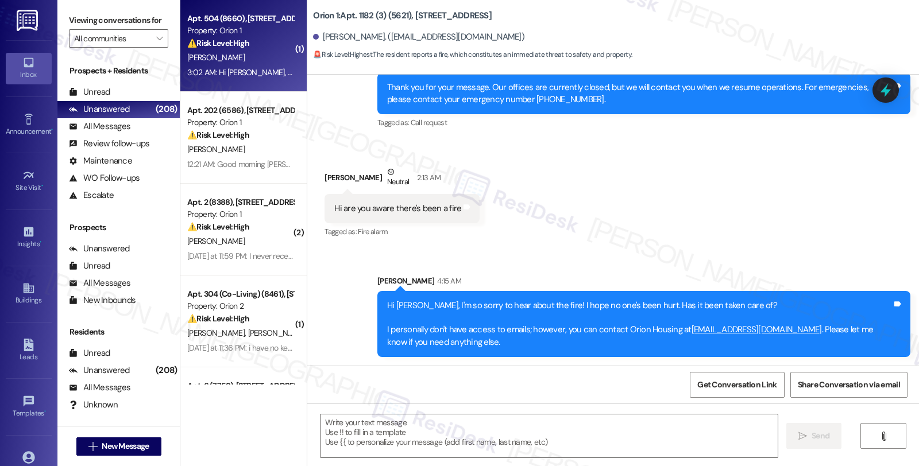
type textarea "Fetching suggested responses. Please feel free to read through the conversation…"
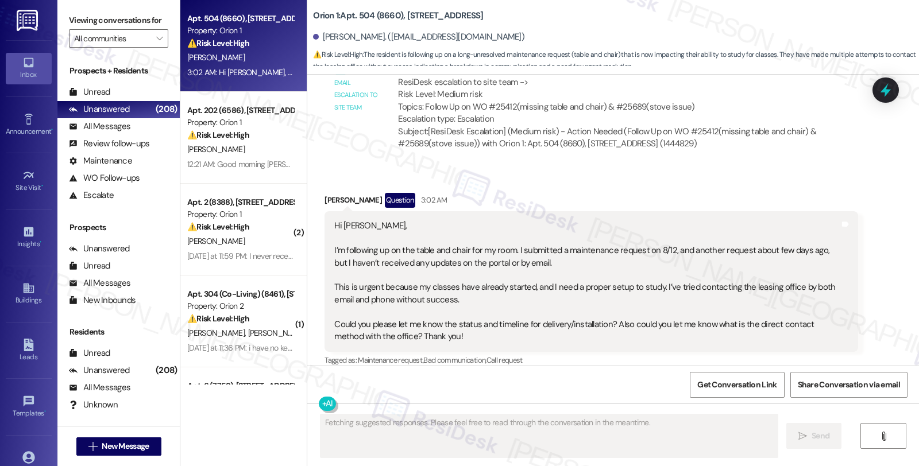
scroll to position [610, 0]
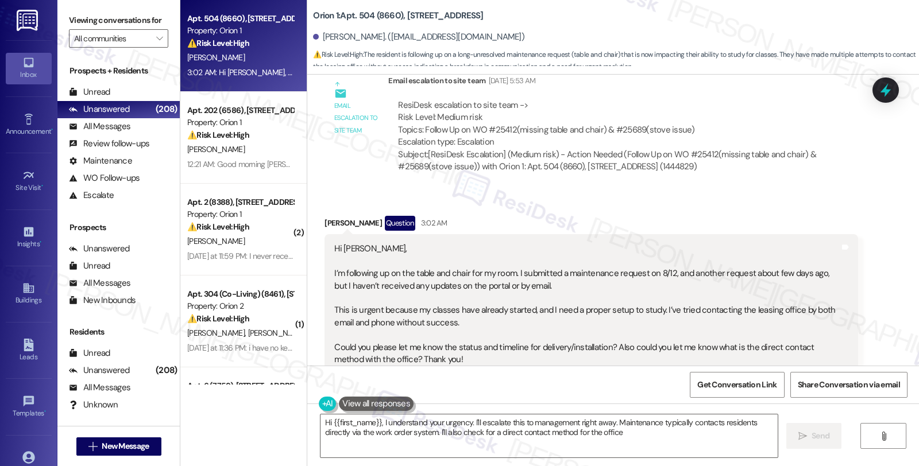
type textarea "Hi {{first_name}}, I understand your urgency. I'll escalate this to management …"
